Goal: Task Accomplishment & Management: Use online tool/utility

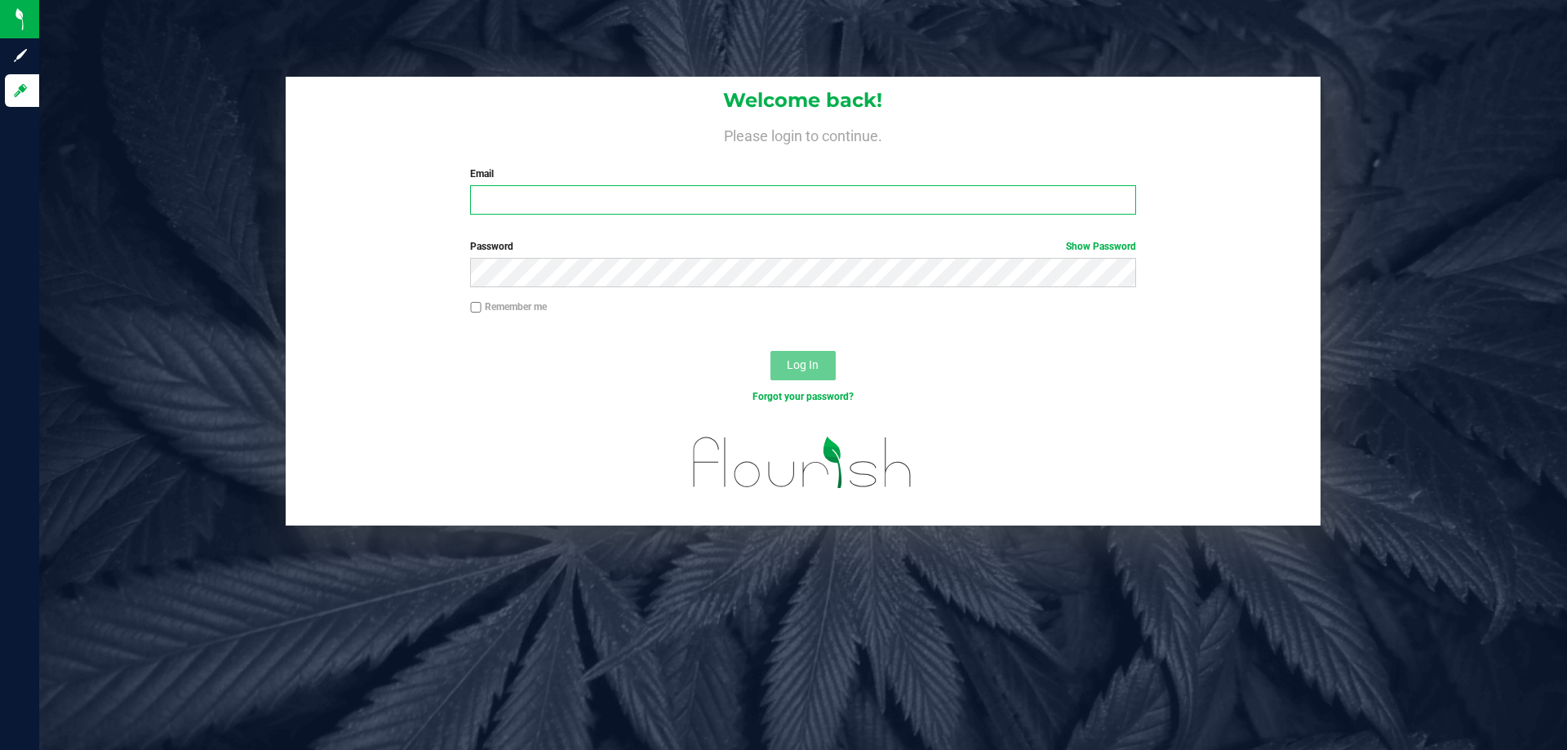
click at [587, 195] on input "Email" at bounding box center [802, 199] width 665 height 29
type input "[EMAIL_ADDRESS][DOMAIN_NAME]"
click at [770, 351] on button "Log In" at bounding box center [802, 365] width 65 height 29
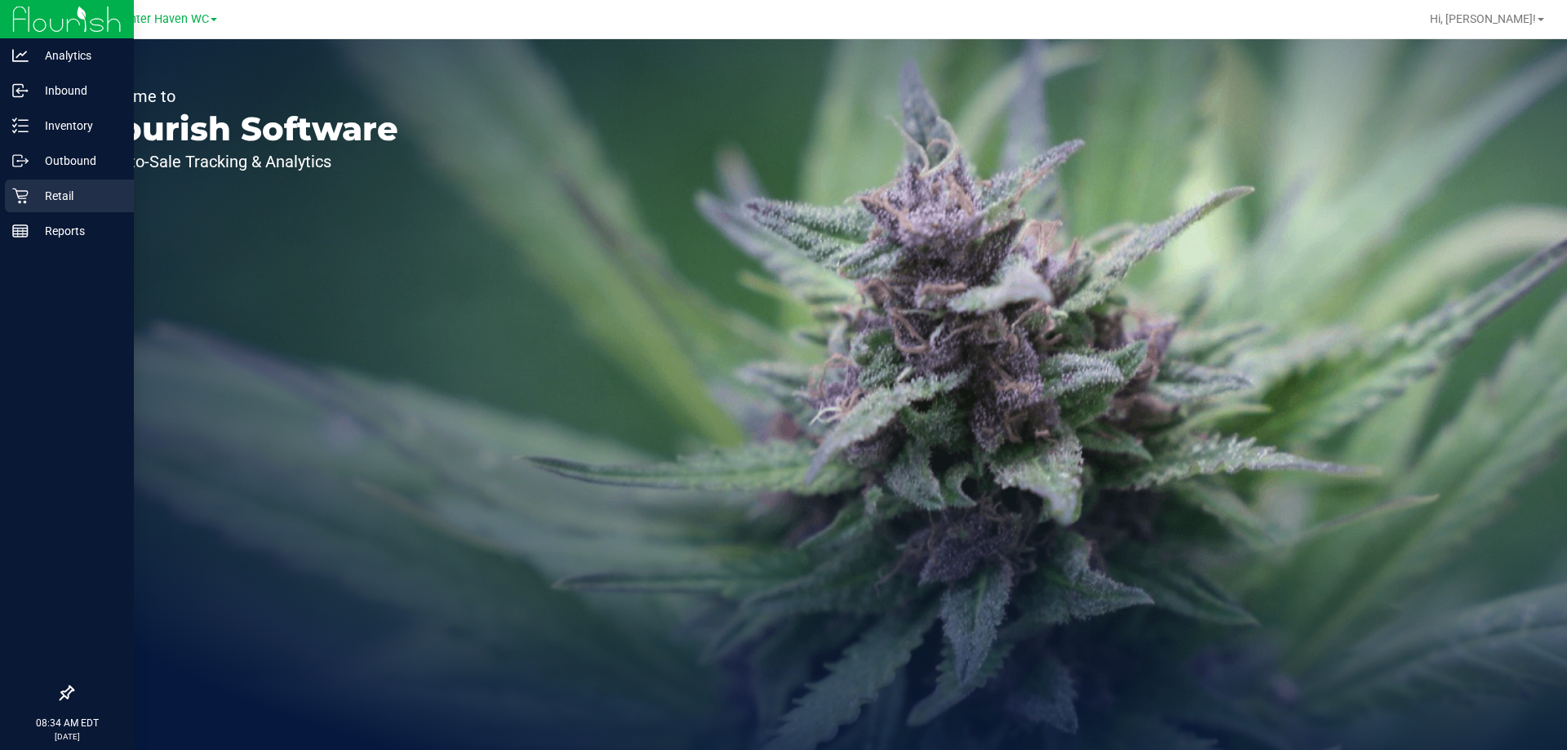
click at [27, 189] on icon at bounding box center [20, 196] width 16 height 16
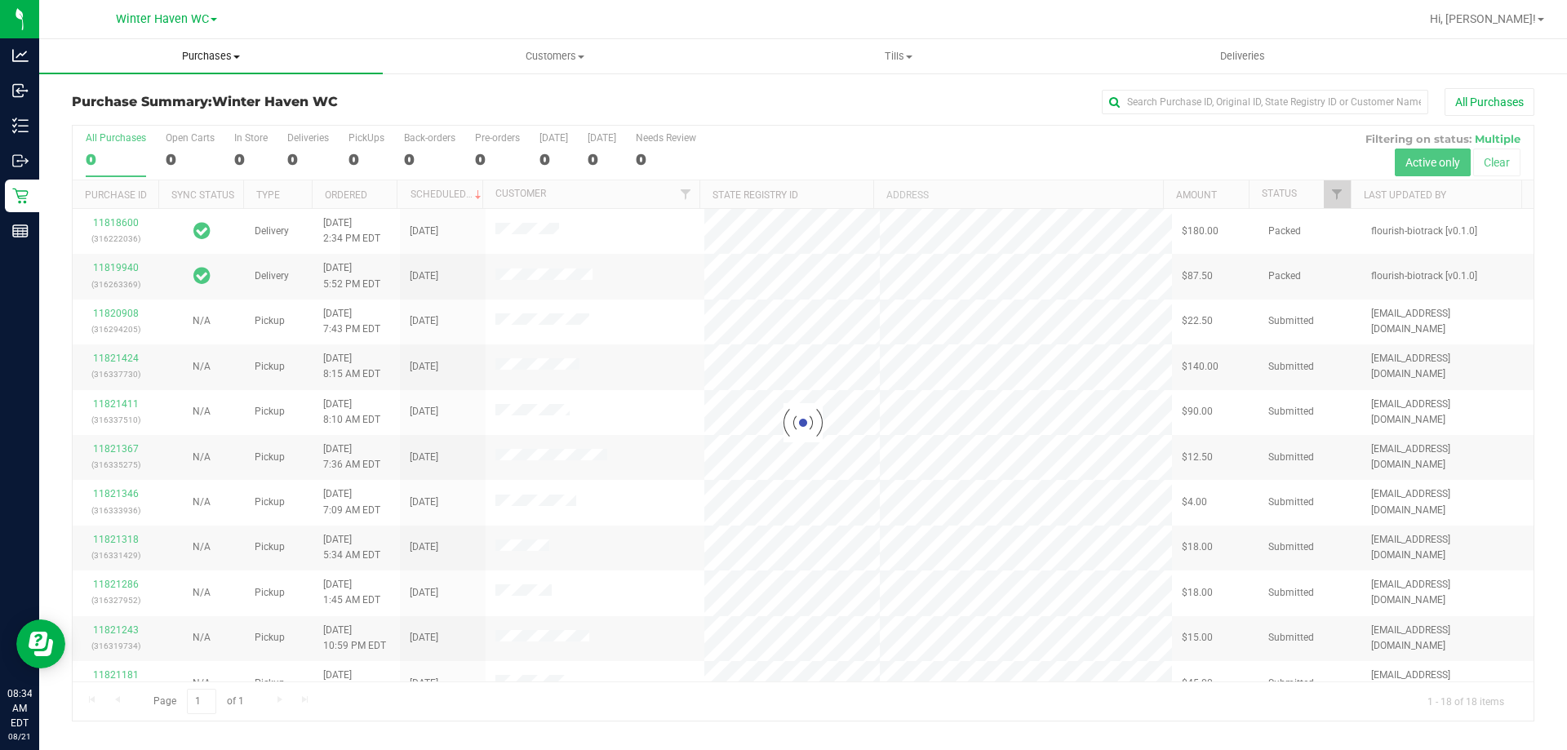
click at [224, 60] on span "Purchases" at bounding box center [211, 56] width 344 height 15
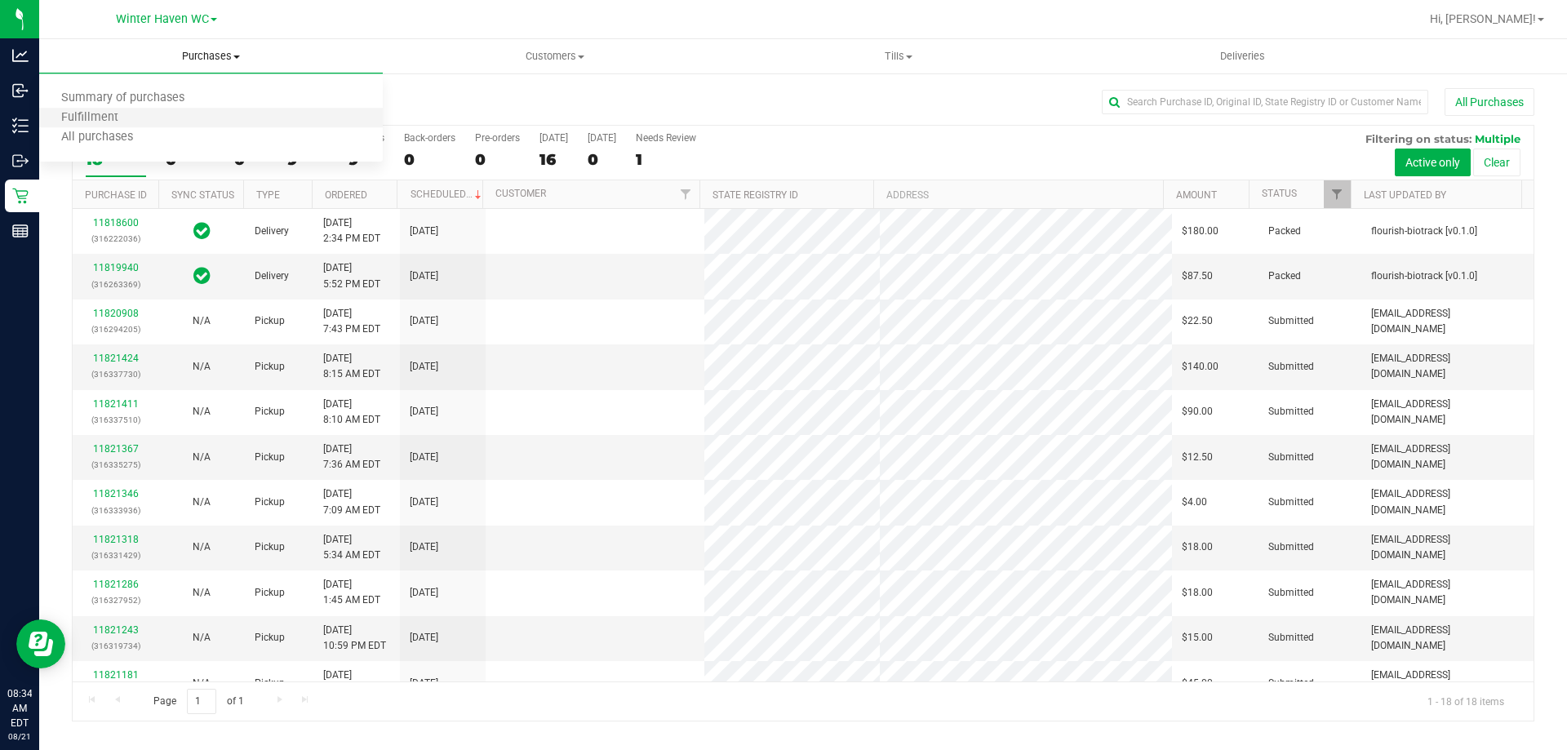
click at [177, 122] on li "Fulfillment" at bounding box center [211, 119] width 344 height 20
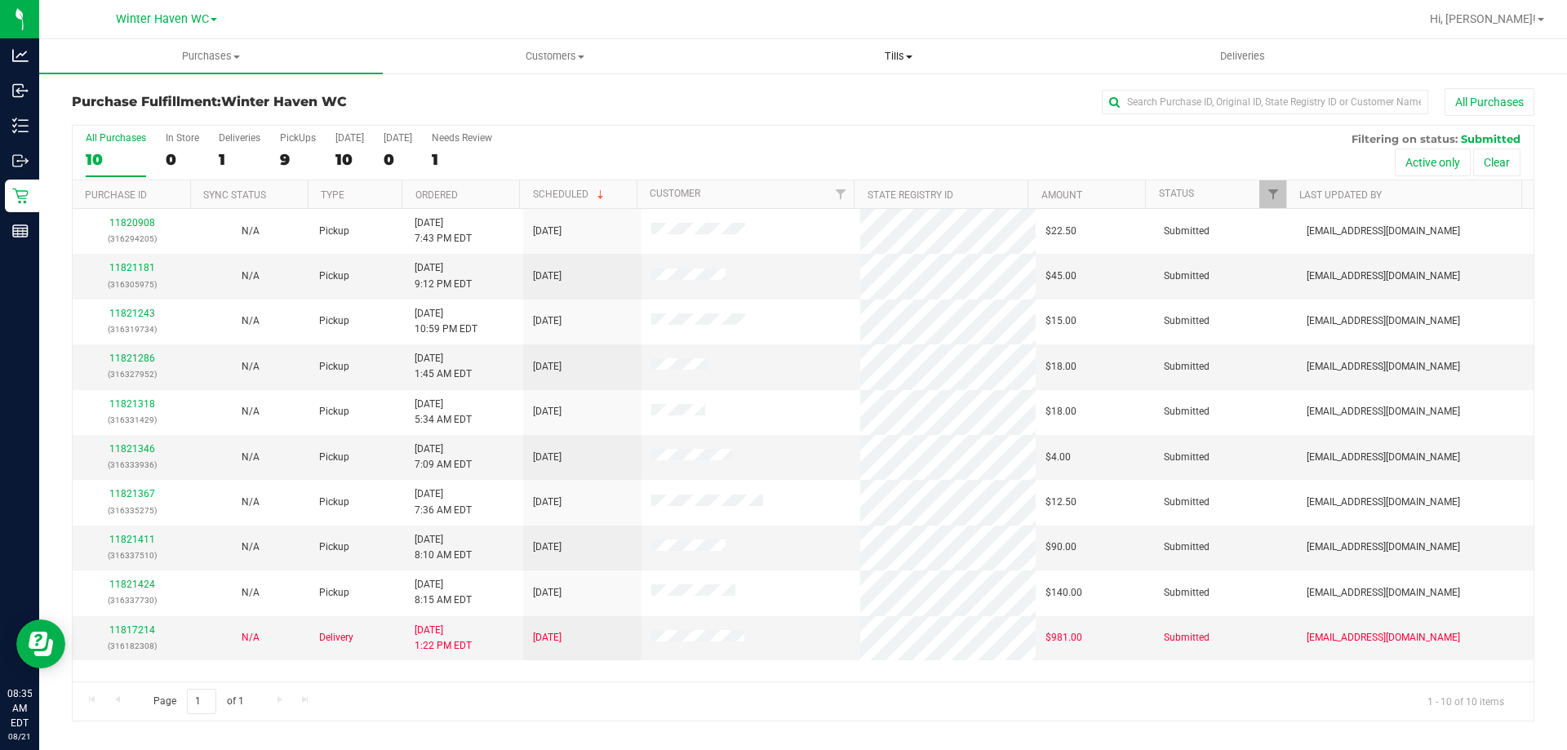
click at [876, 55] on span "Tills" at bounding box center [898, 56] width 342 height 15
click at [879, 94] on li "Manage tills" at bounding box center [898, 99] width 344 height 20
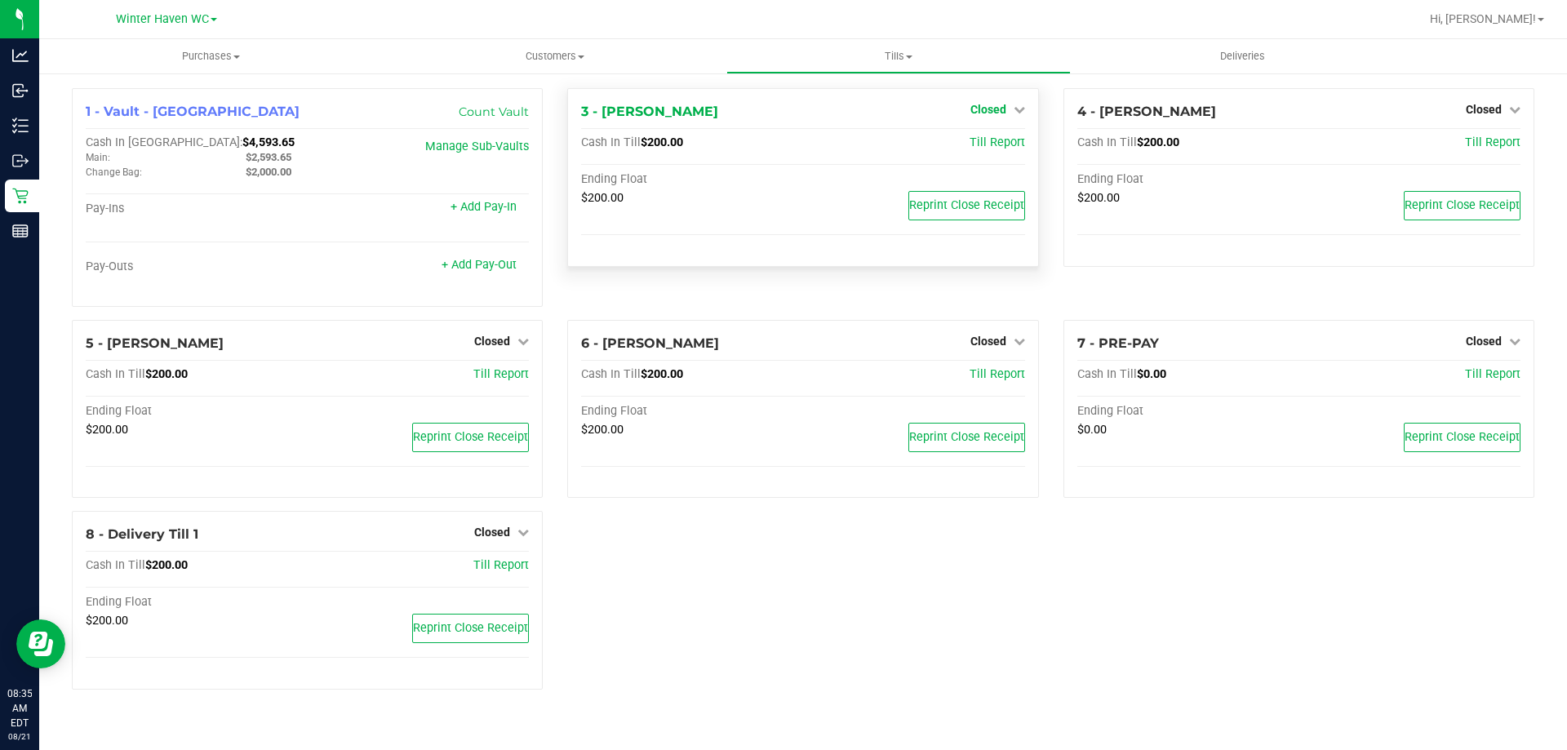
click at [1005, 115] on span "Closed" at bounding box center [988, 109] width 36 height 13
click at [991, 144] on link "Open Till" at bounding box center [987, 143] width 43 height 13
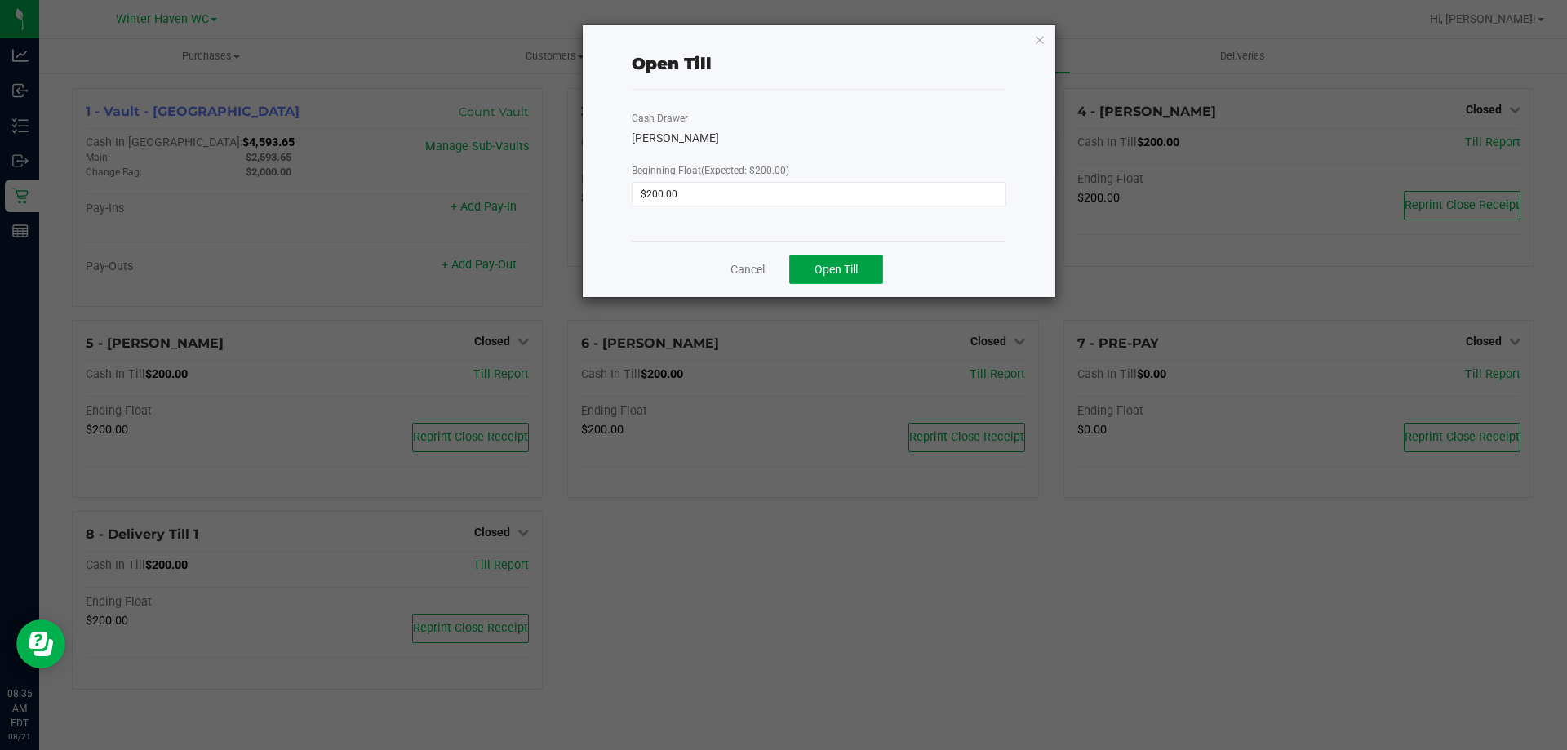
click at [832, 263] on span "Open Till" at bounding box center [835, 269] width 43 height 13
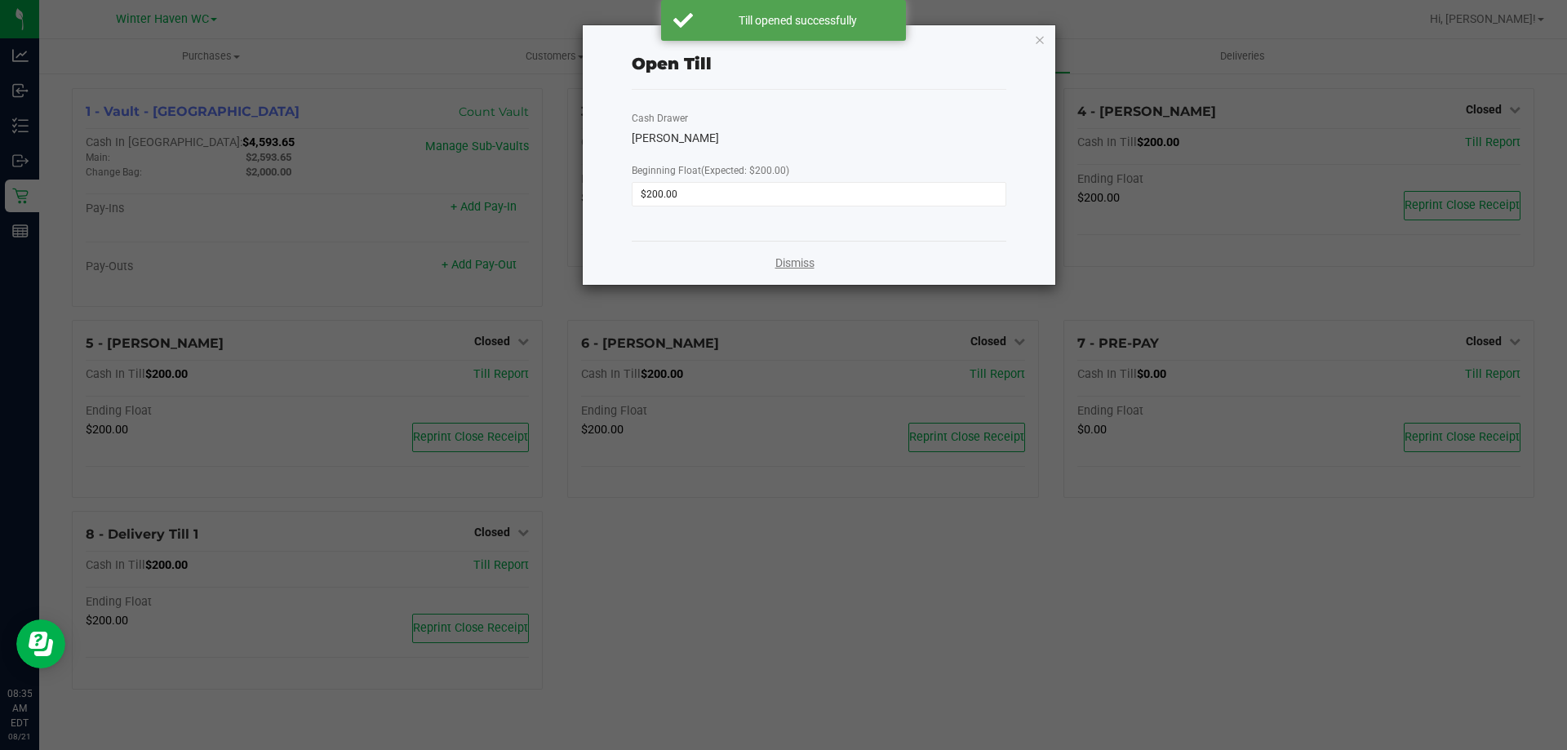
click at [799, 260] on link "Dismiss" at bounding box center [794, 263] width 39 height 17
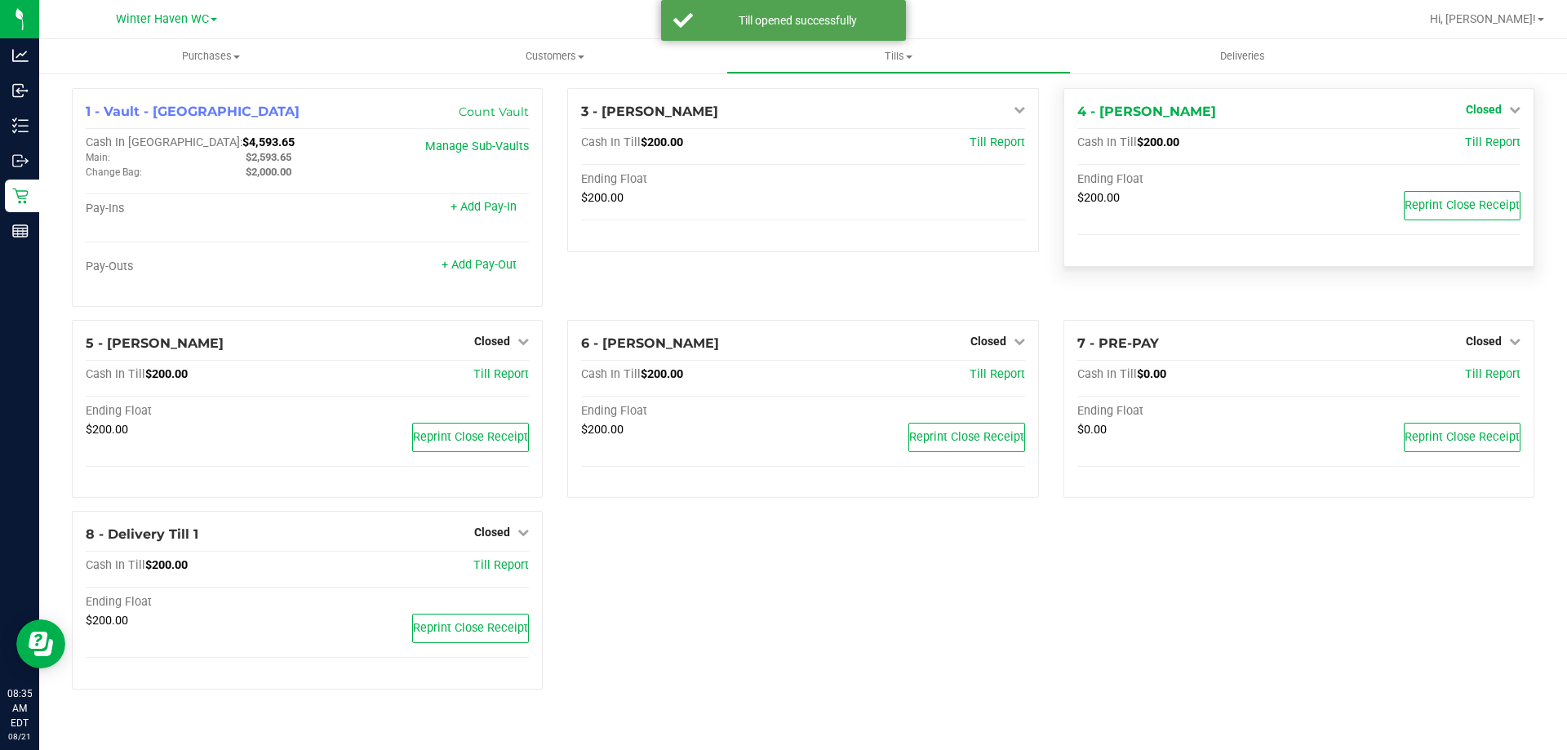
click at [1492, 113] on span "Closed" at bounding box center [1484, 109] width 36 height 13
click at [1488, 138] on link "Open Till" at bounding box center [1482, 143] width 43 height 13
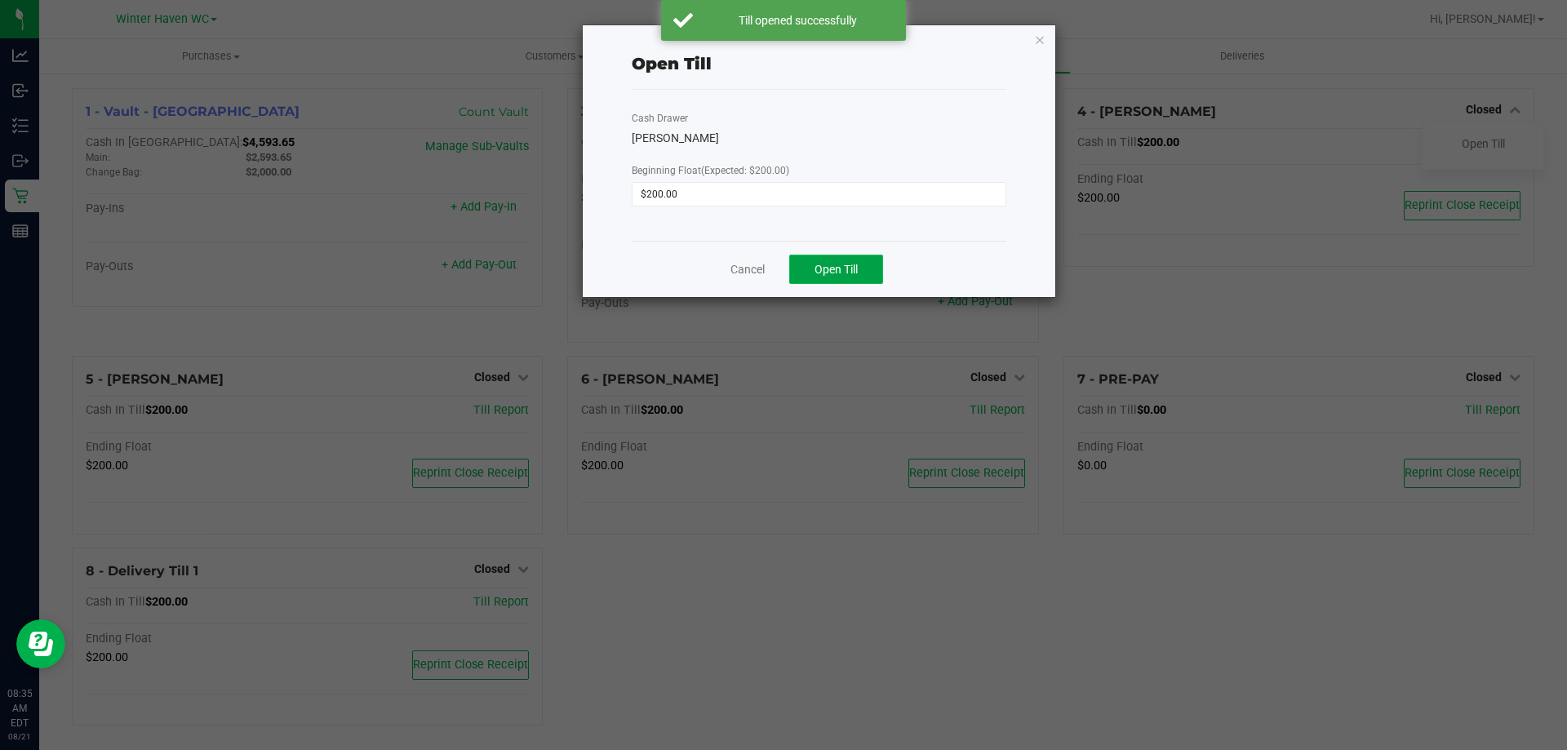
click at [875, 256] on button "Open Till" at bounding box center [836, 269] width 94 height 29
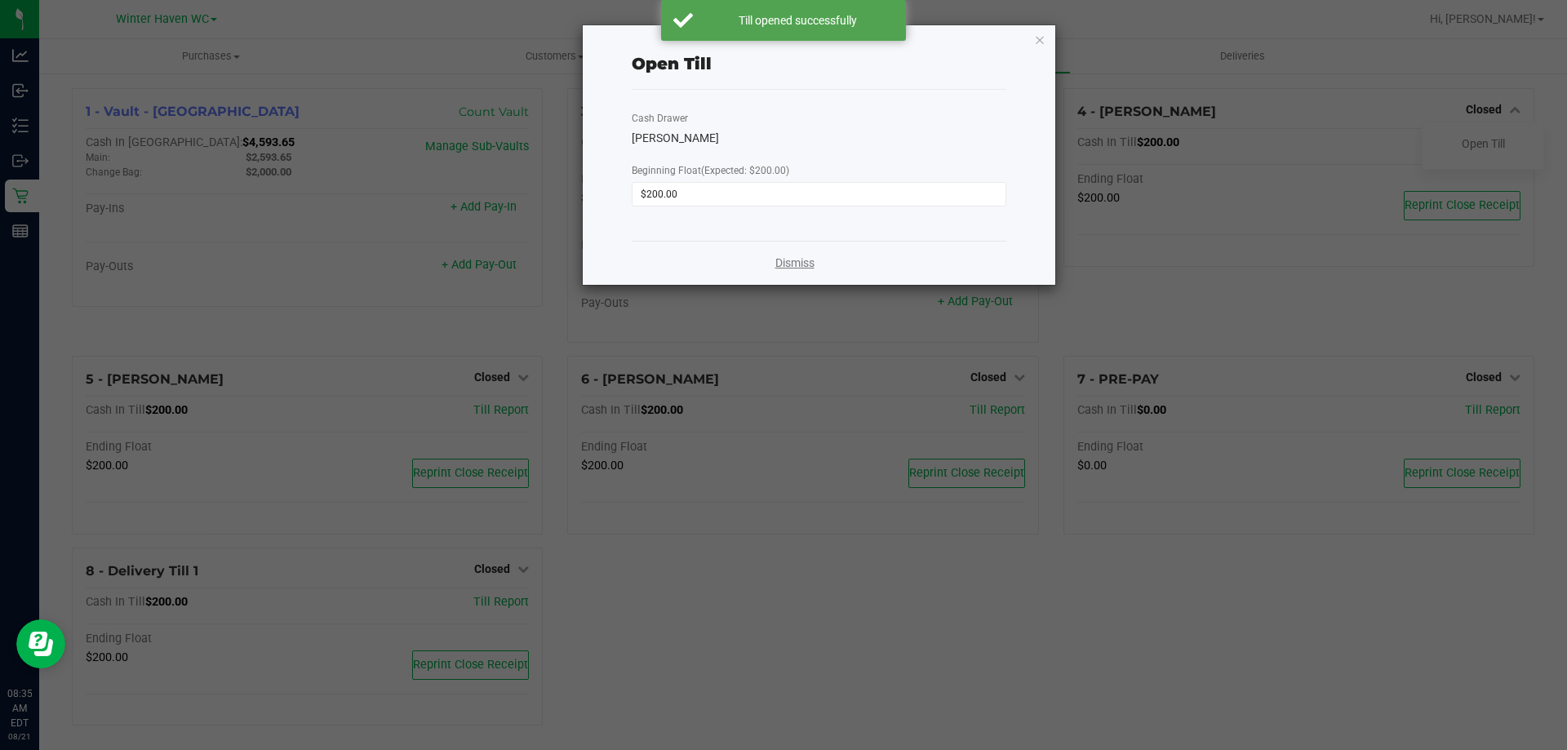
click at [796, 267] on link "Dismiss" at bounding box center [794, 263] width 39 height 17
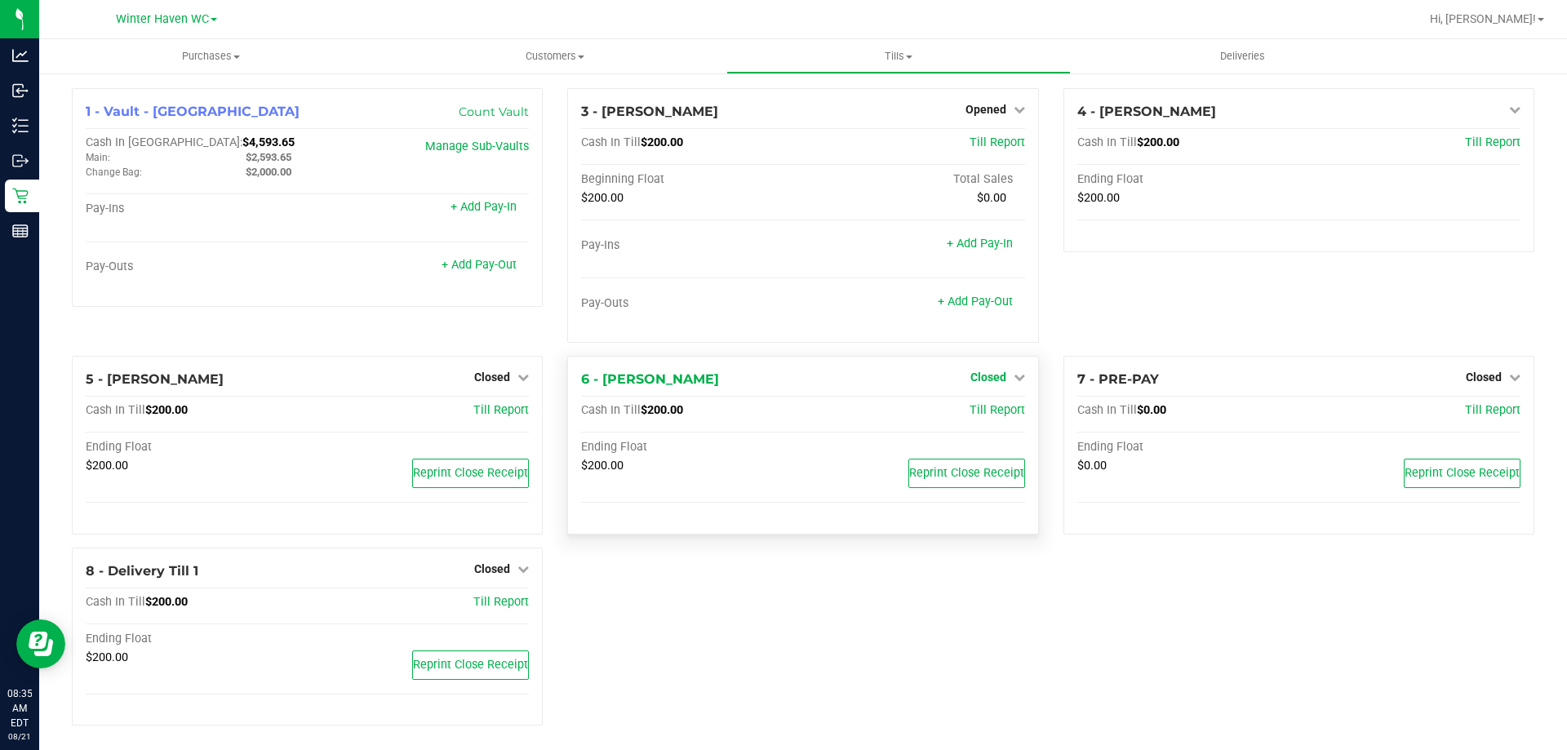
click at [987, 376] on span "Closed" at bounding box center [988, 376] width 36 height 13
click at [983, 408] on link "Open Till" at bounding box center [987, 411] width 43 height 13
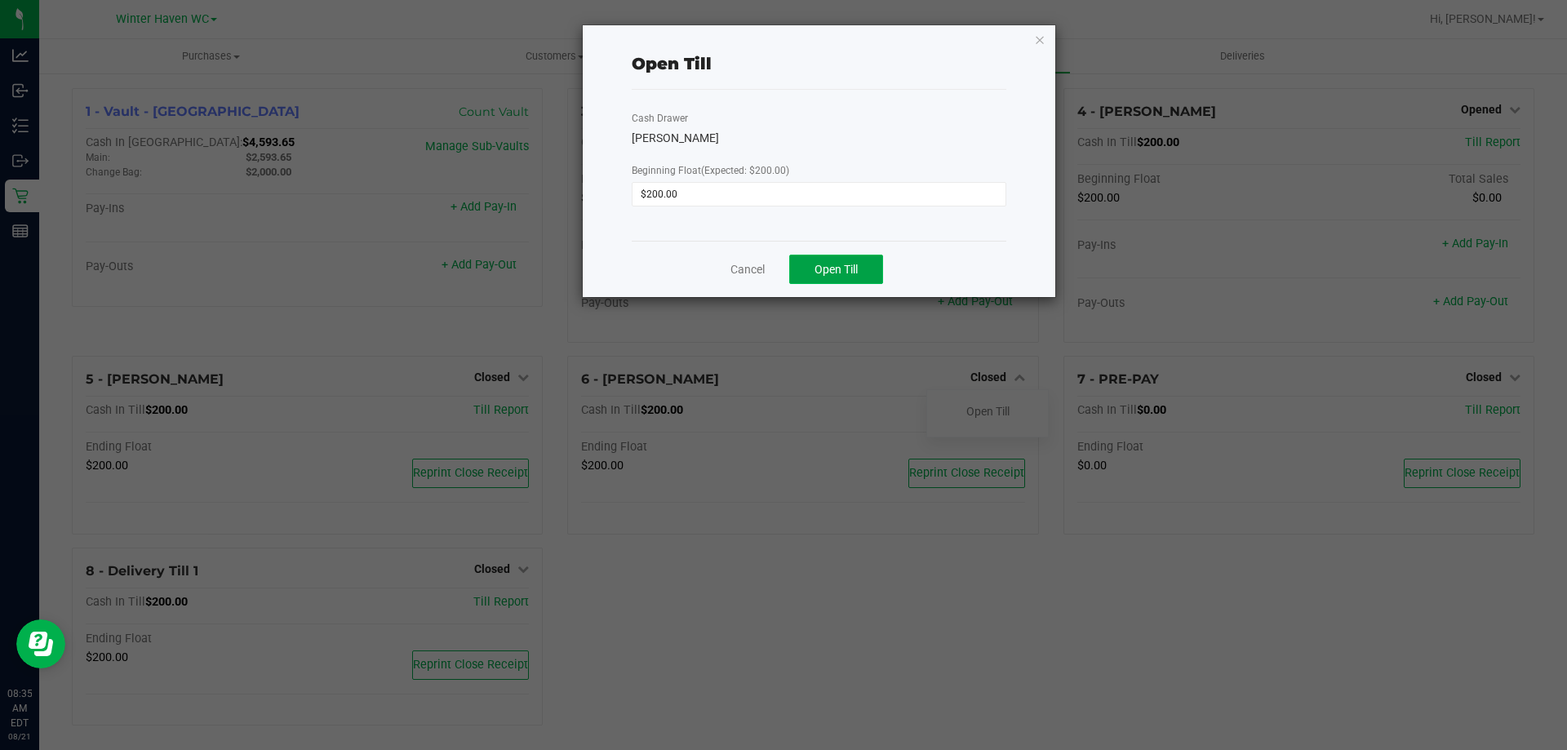
click at [839, 269] on span "Open Till" at bounding box center [835, 269] width 43 height 13
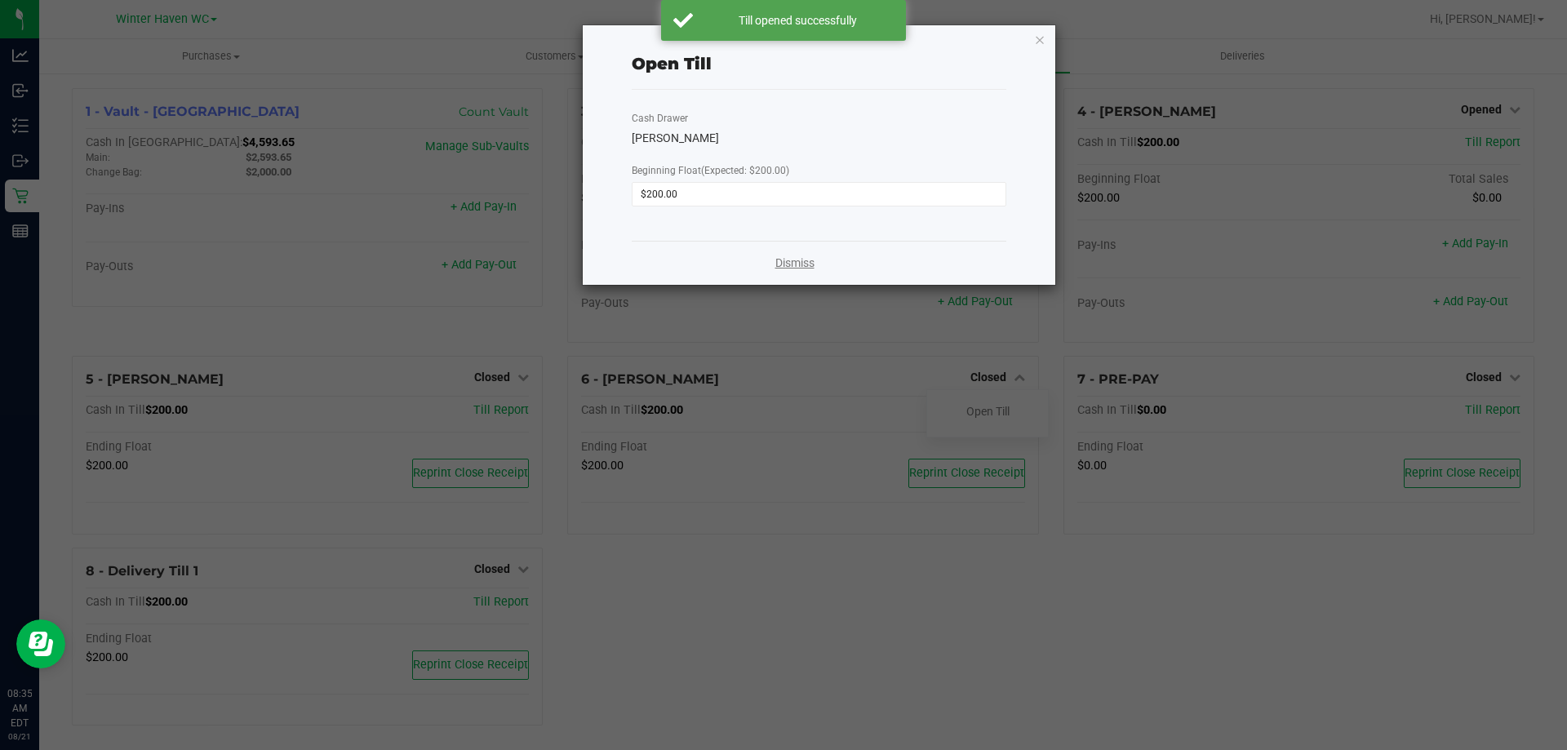
click at [800, 268] on link "Dismiss" at bounding box center [794, 263] width 39 height 17
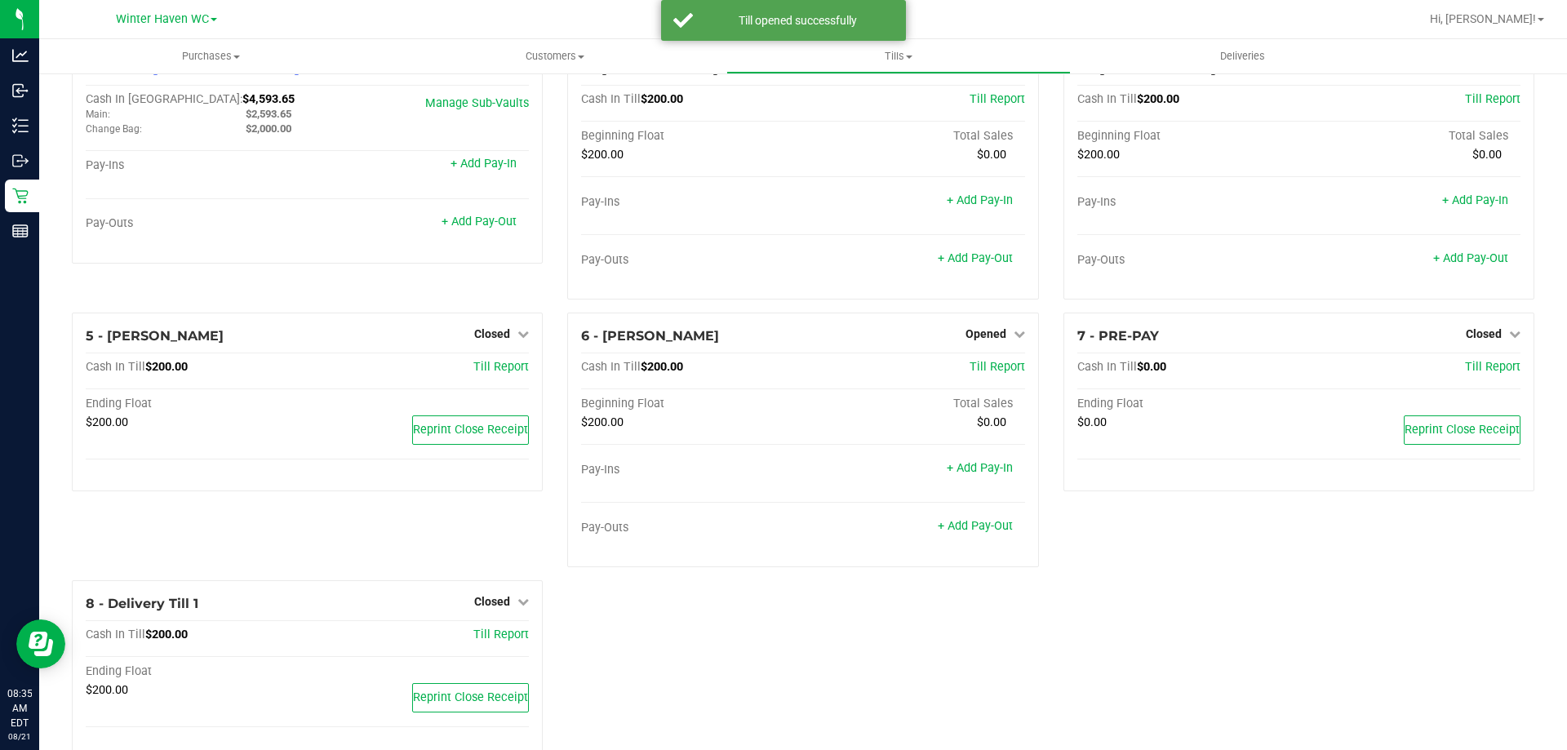
scroll to position [82, 0]
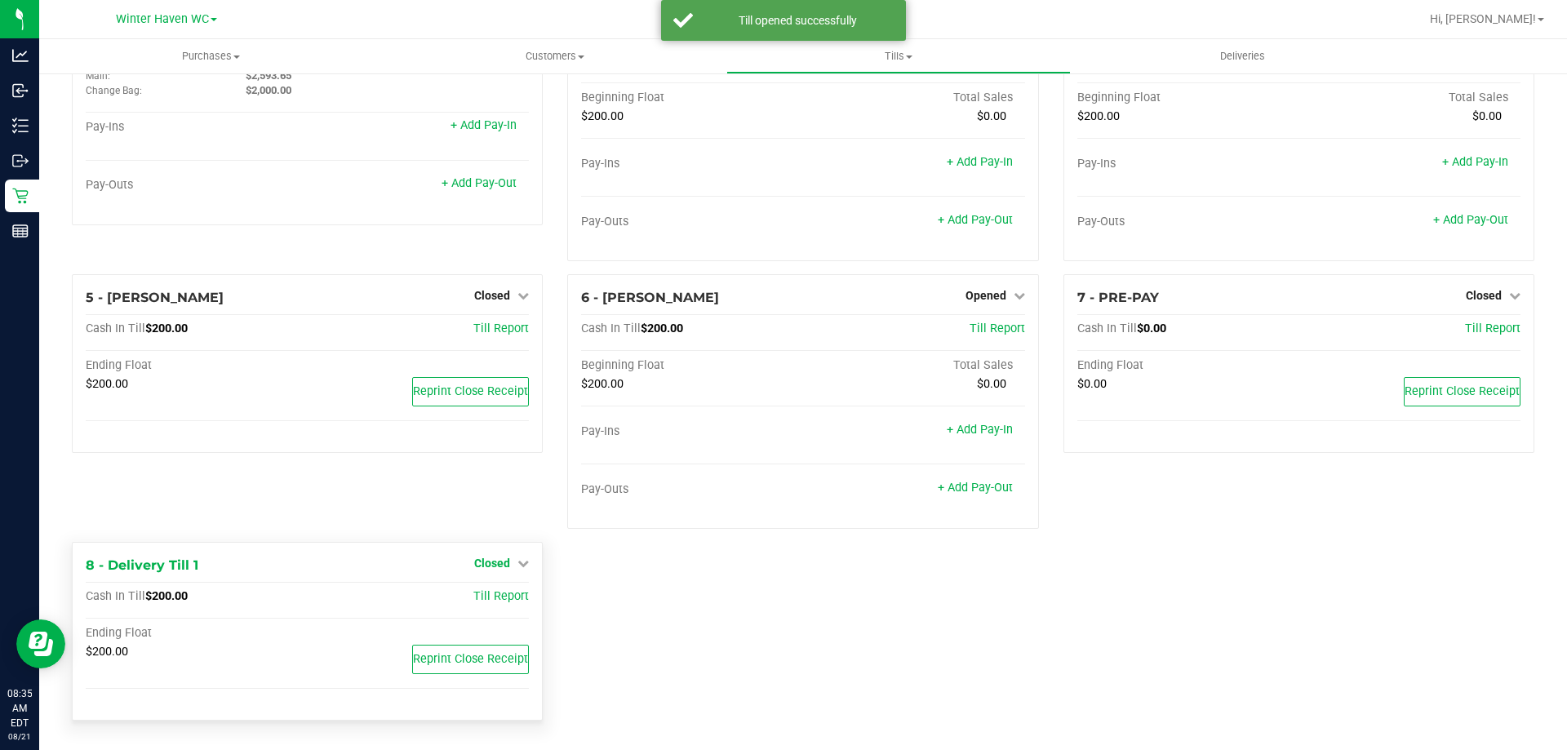
click at [504, 559] on span "Closed" at bounding box center [492, 563] width 36 height 13
click at [492, 598] on link "Open Till" at bounding box center [491, 597] width 43 height 13
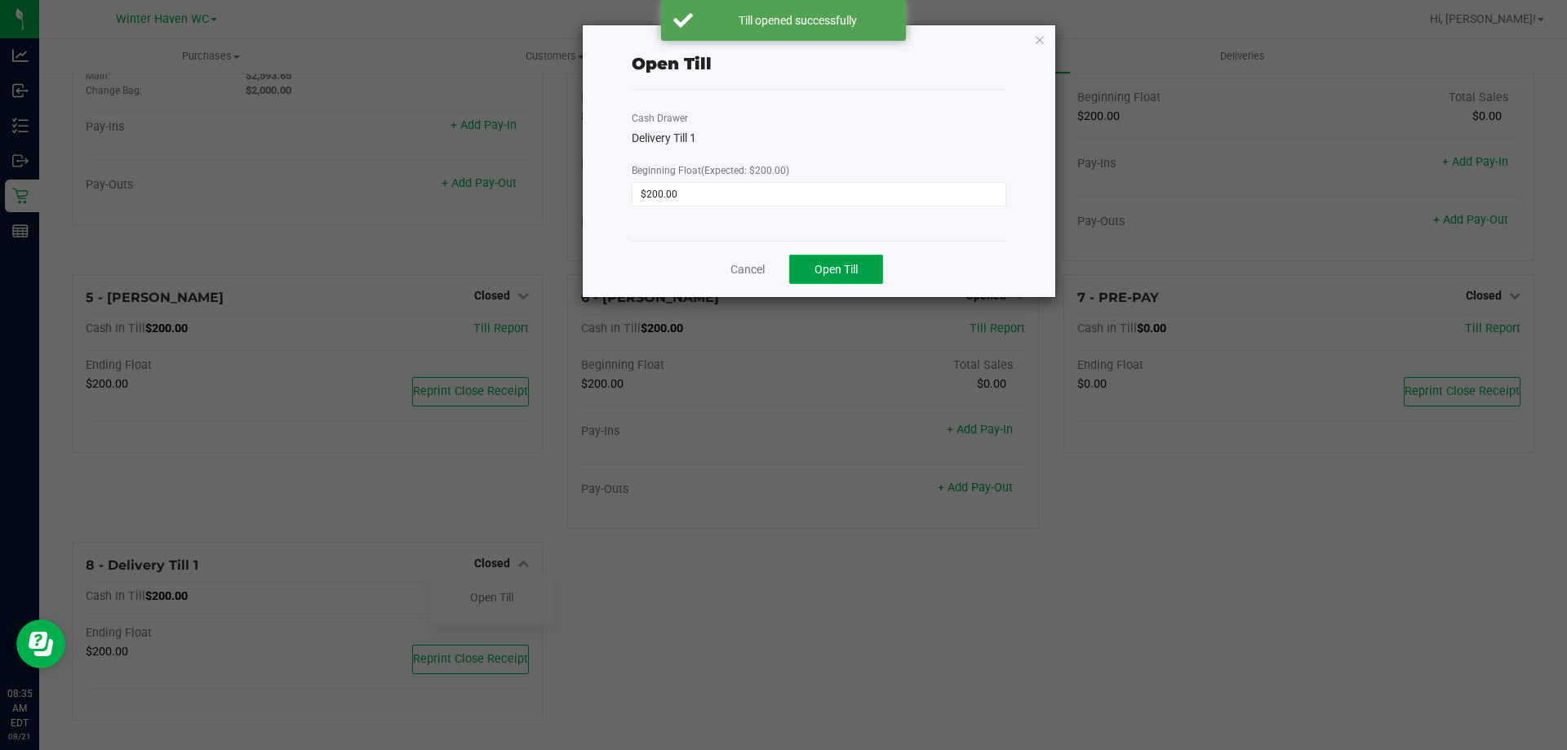
click at [845, 273] on span "Open Till" at bounding box center [835, 269] width 43 height 13
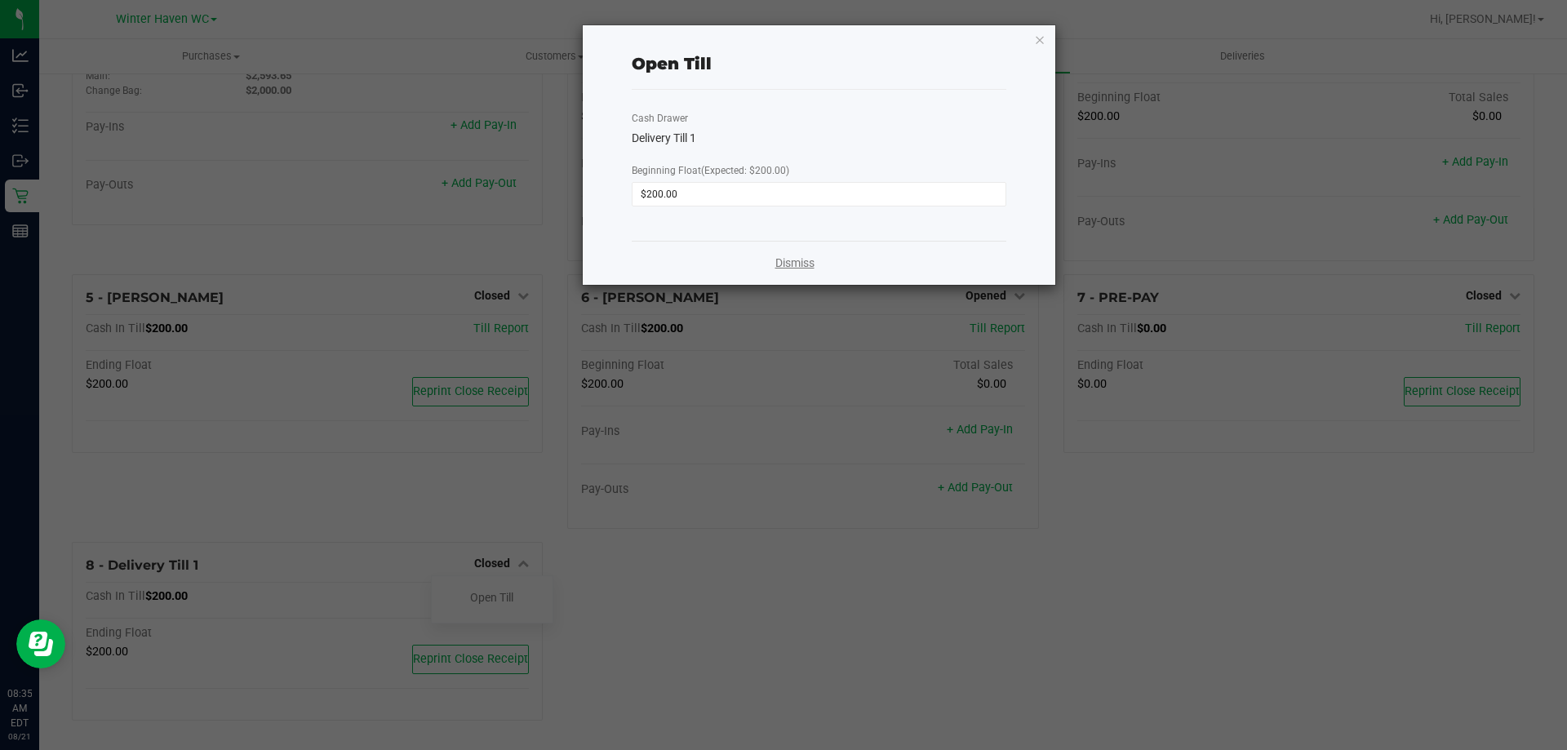
click at [794, 263] on link "Dismiss" at bounding box center [794, 263] width 39 height 17
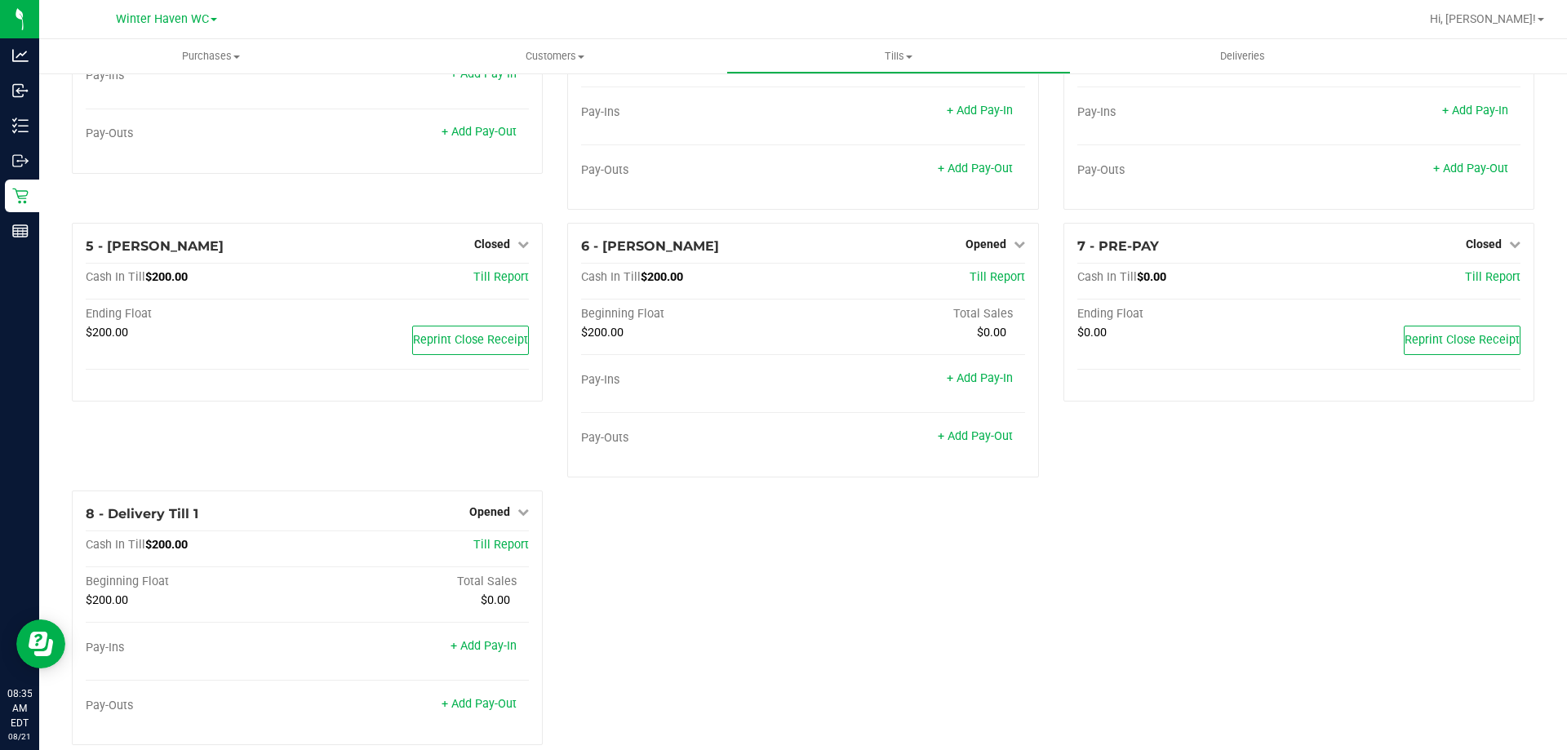
scroll to position [157, 0]
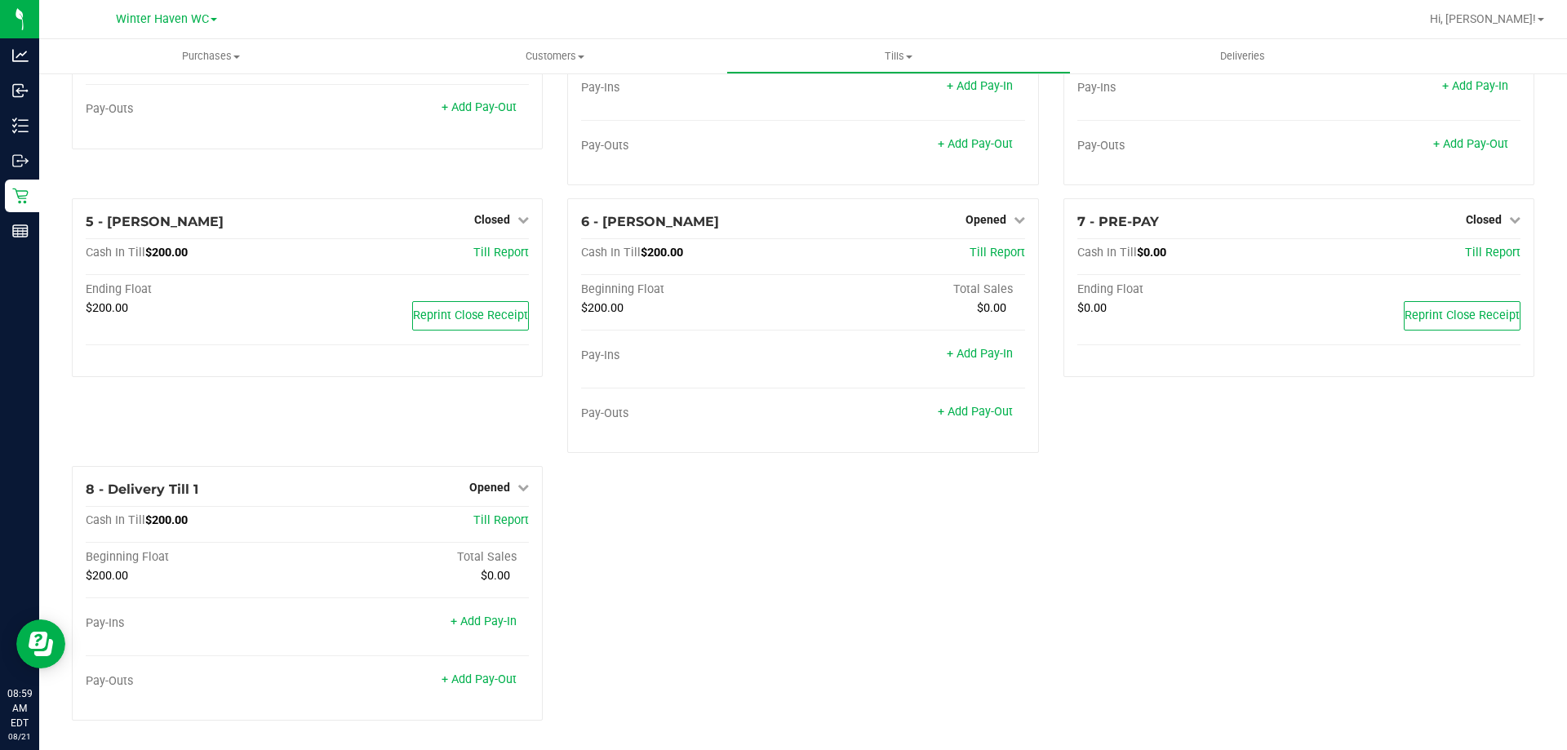
click at [1201, 516] on div "1 - Vault - Winter Haven Count Vault Cash In Vault: $4,593.65 Main: $2,593.65 C…" at bounding box center [803, 332] width 1487 height 803
